Goal: Information Seeking & Learning: Find specific fact

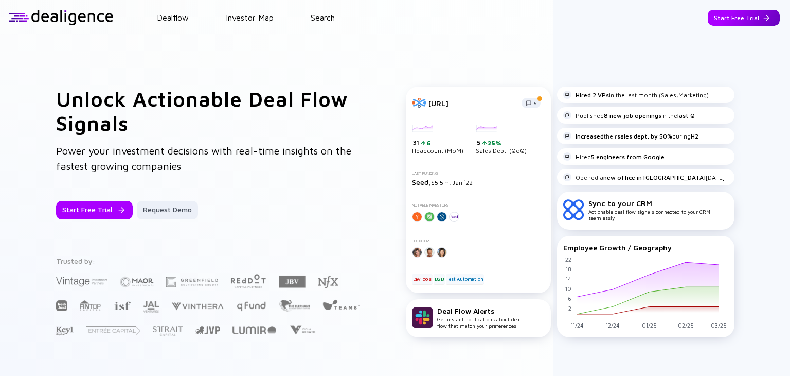
click at [739, 14] on div "Start Free Trial" at bounding box center [744, 18] width 72 height 16
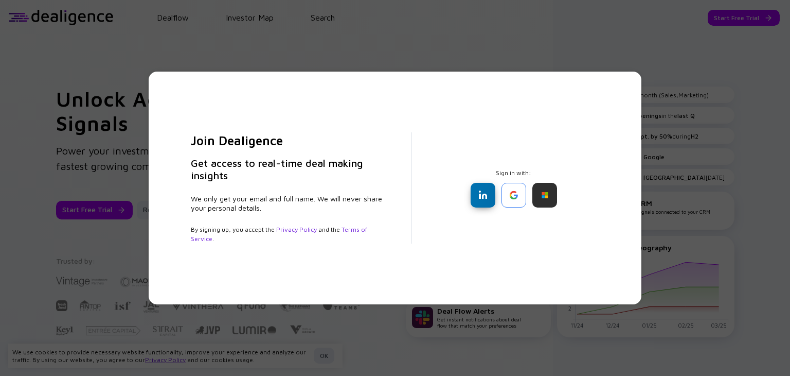
click at [484, 196] on div at bounding box center [483, 195] width 25 height 25
click at [523, 192] on div at bounding box center [514, 195] width 25 height 25
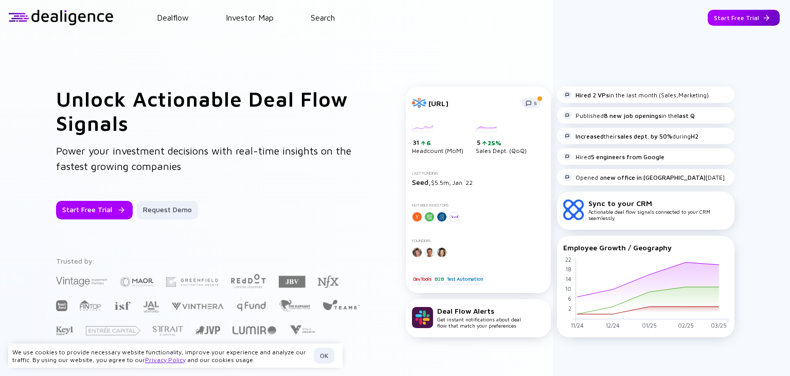
click at [726, 17] on div "Start Free Trial" at bounding box center [744, 18] width 72 height 16
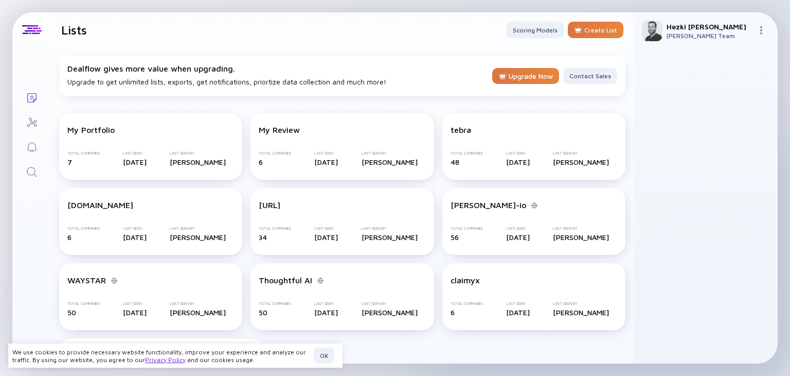
click at [31, 169] on icon "Search" at bounding box center [32, 172] width 12 height 12
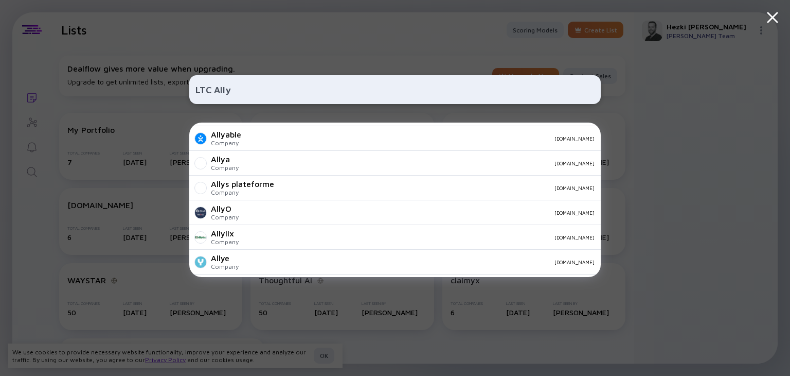
scroll to position [326, 0]
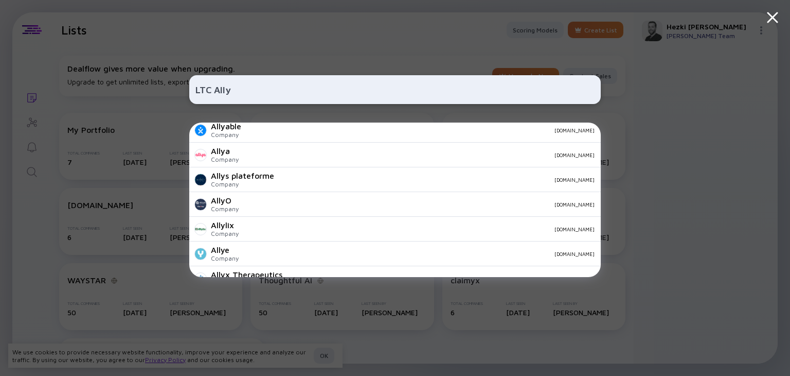
type input "LTC Ally"
drag, startPoint x: 275, startPoint y: 89, endPoint x: 109, endPoint y: 87, distance: 165.7
click at [108, 88] on div "LTC Ally Student Ally Company [DOMAIN_NAME] Ally | Allergy Care Company [DOMAIN…" at bounding box center [395, 188] width 790 height 376
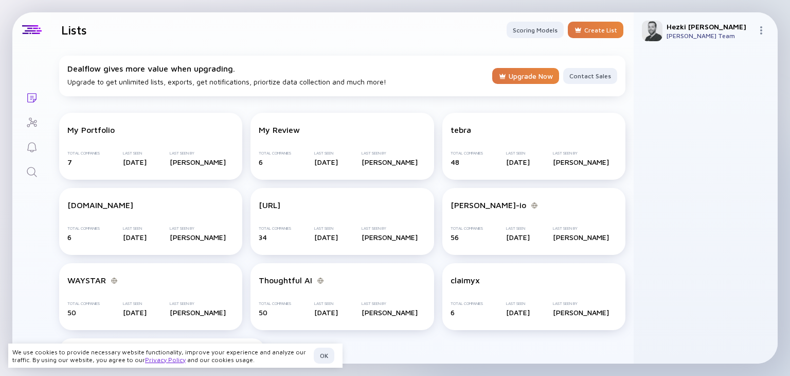
click at [32, 172] on icon "Search" at bounding box center [32, 172] width 12 height 12
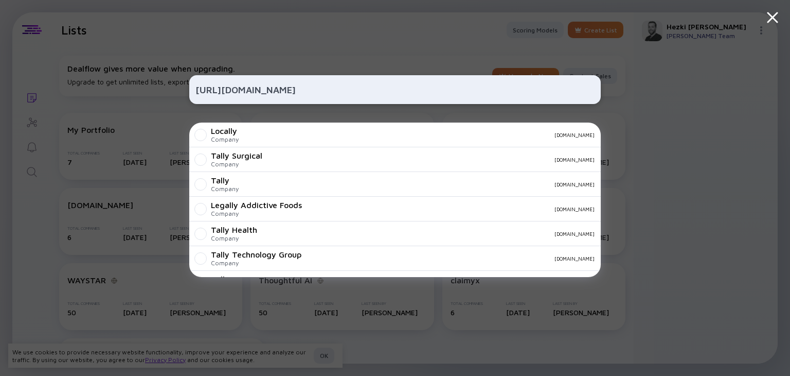
type input "[URL][DOMAIN_NAME]"
drag, startPoint x: 228, startPoint y: 91, endPoint x: 164, endPoint y: 91, distance: 64.8
click at [164, 91] on div "[URL][DOMAIN_NAME] Locally Company [DOMAIN_NAME] Tally Surgical Company [DOMAIN…" at bounding box center [395, 188] width 790 height 376
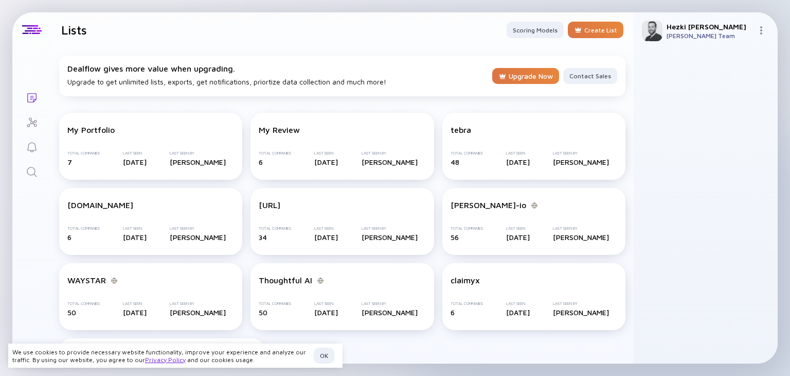
click at [28, 168] on icon "Search" at bounding box center [32, 172] width 10 height 10
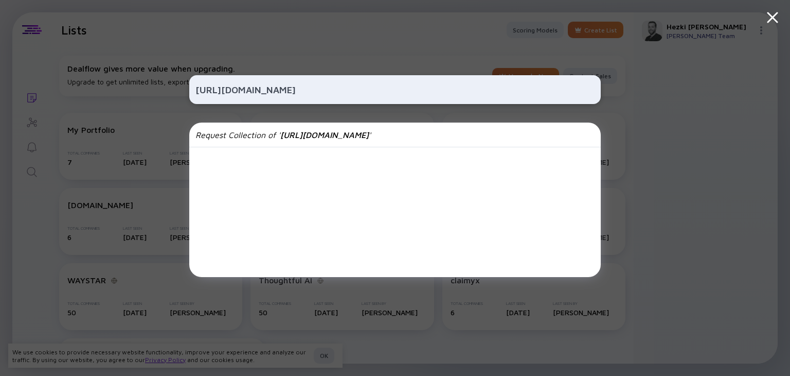
type input "[URL][DOMAIN_NAME]"
